Goal: Communication & Community: Answer question/provide support

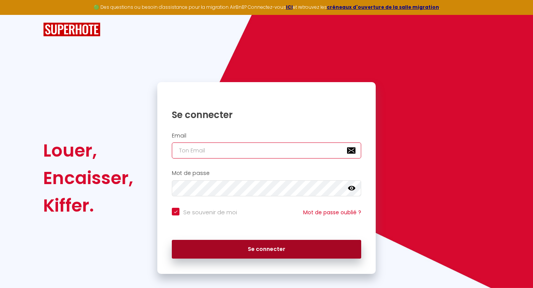
type input "[EMAIL_ADDRESS][DOMAIN_NAME]"
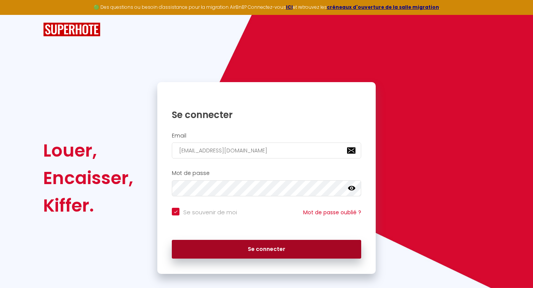
click at [269, 248] on button "Se connecter" at bounding box center [266, 249] width 189 height 19
checkbox input "true"
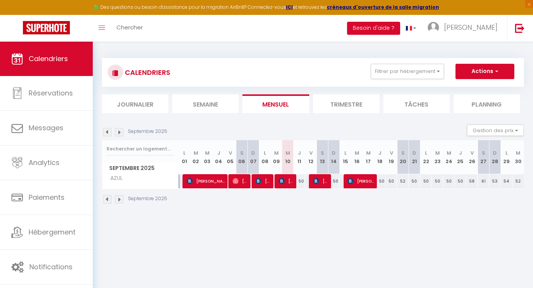
click at [118, 200] on img at bounding box center [119, 199] width 8 height 8
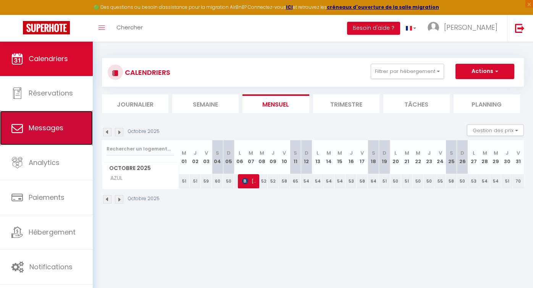
click at [59, 140] on link "Messages" at bounding box center [46, 128] width 93 height 34
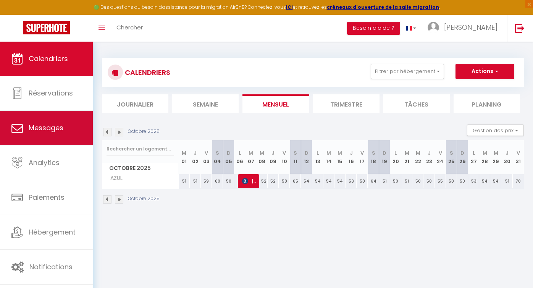
select select "message"
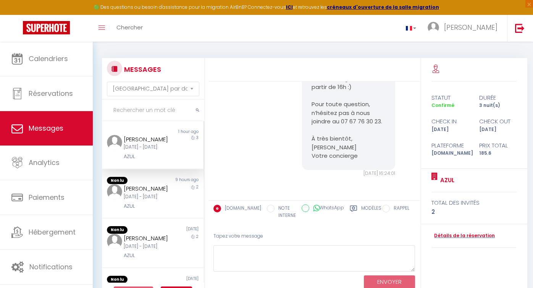
scroll to position [151, 0]
